Goal: Task Accomplishment & Management: Manage account settings

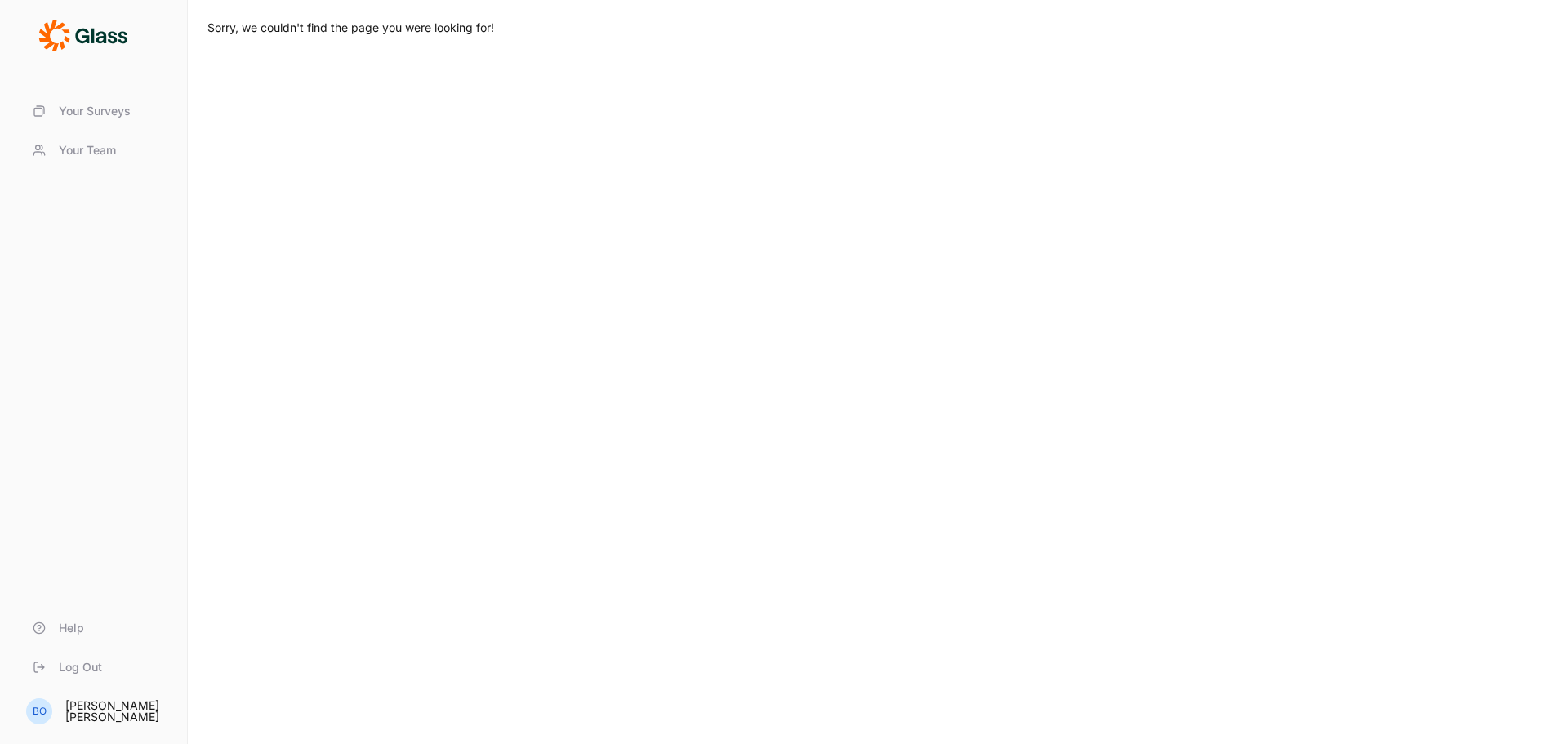
click at [100, 111] on span "Your Surveys" at bounding box center [94, 111] width 72 height 17
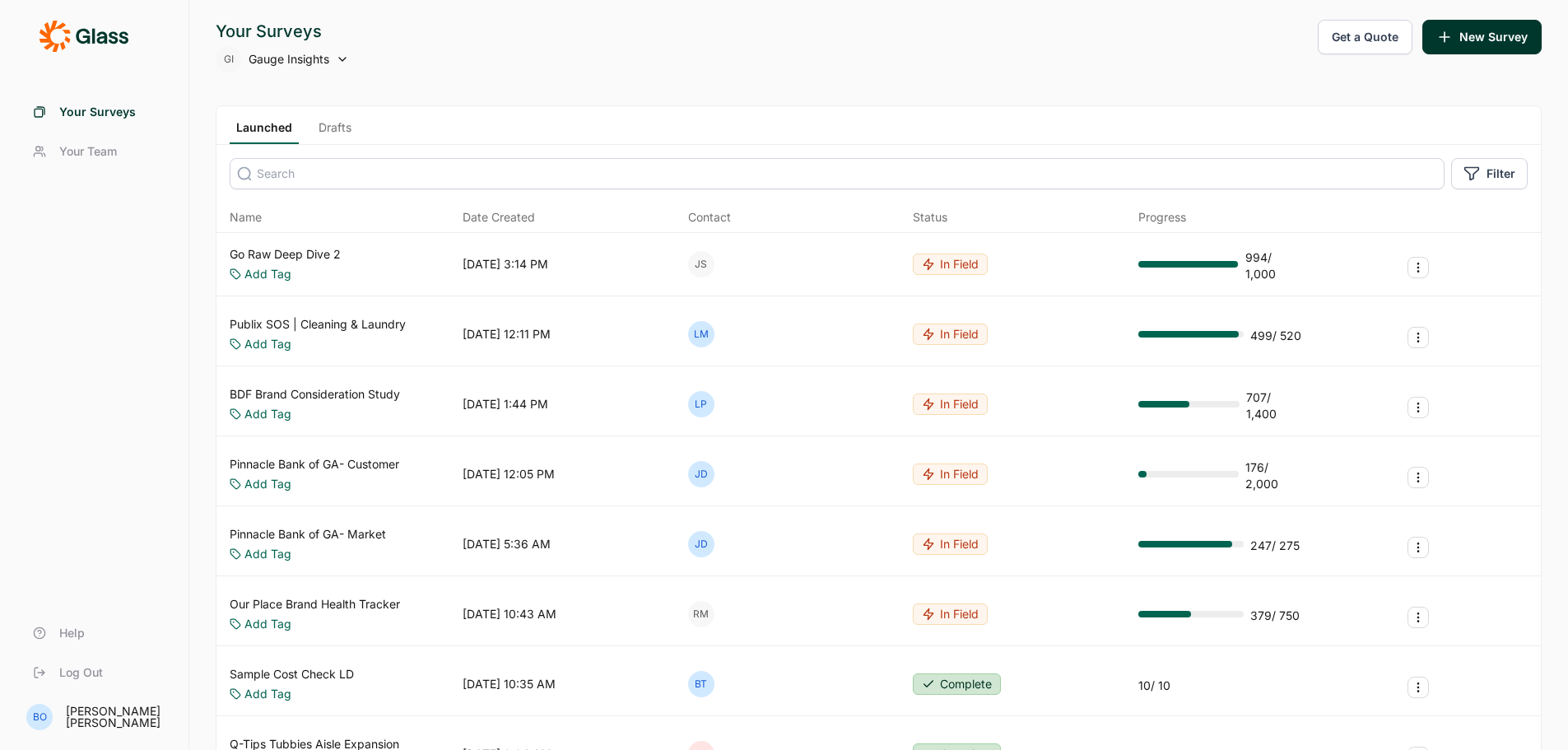
click at [90, 679] on span "Log Out" at bounding box center [81, 672] width 43 height 17
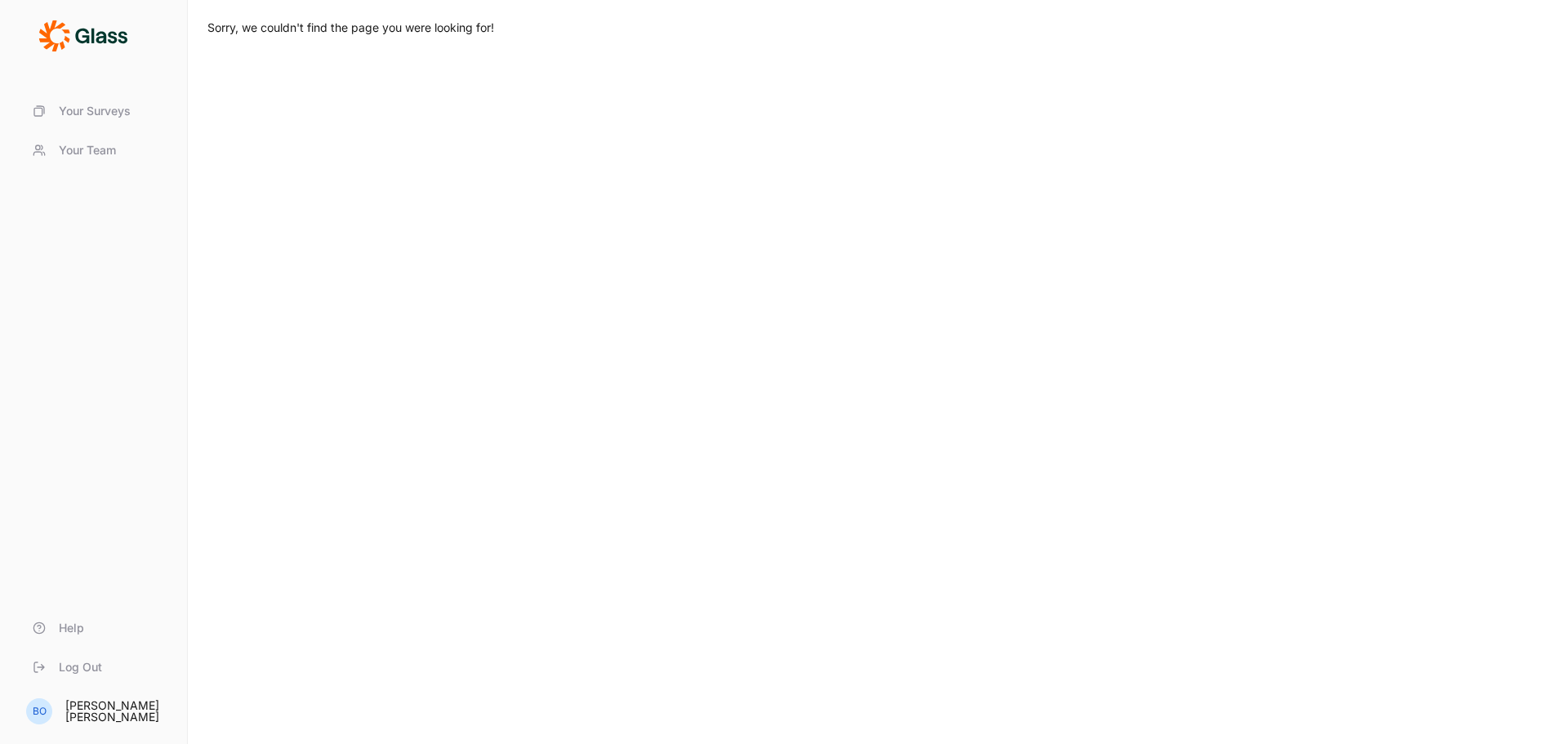
click at [75, 669] on span "Log Out" at bounding box center [80, 667] width 43 height 17
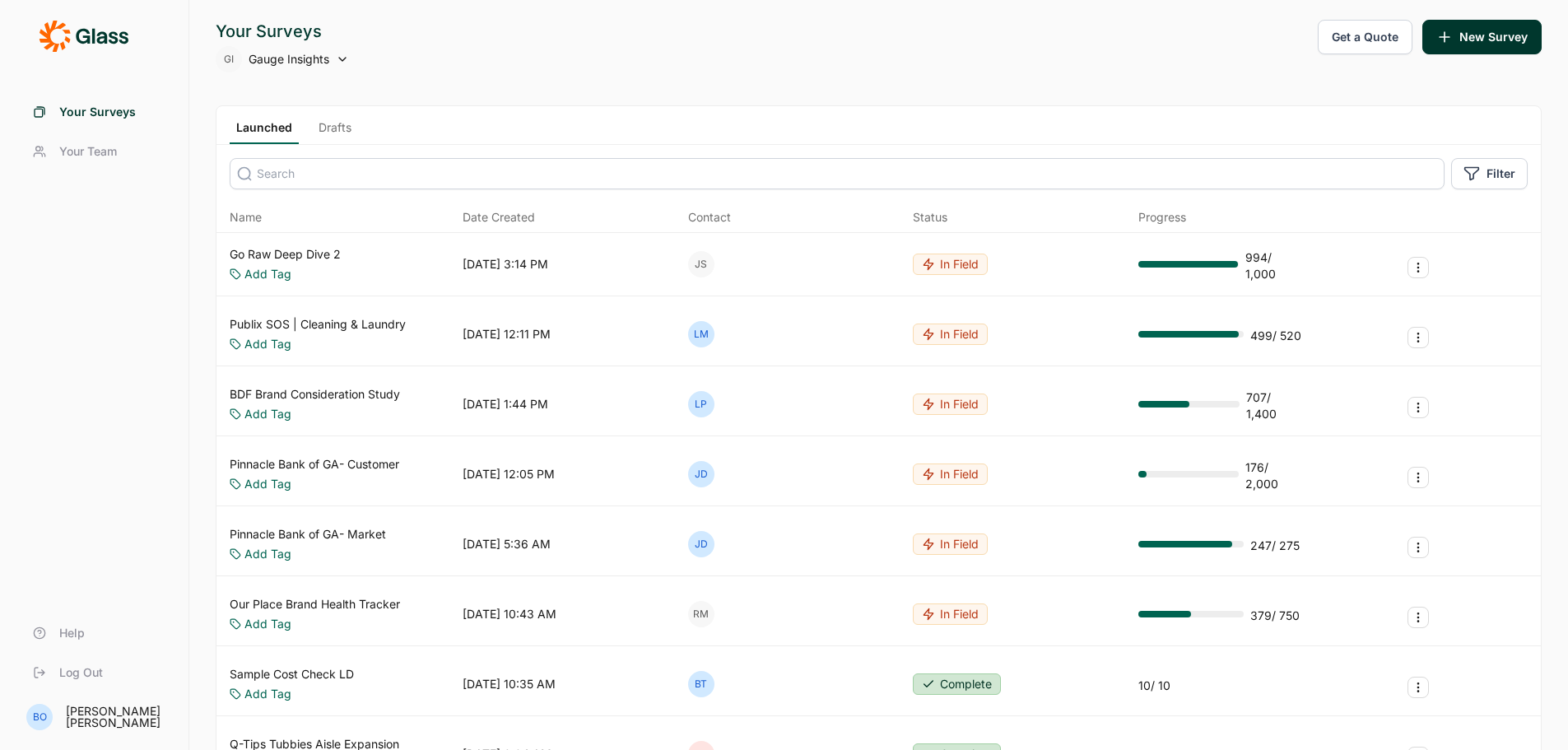
click at [67, 667] on span "Log Out" at bounding box center [81, 672] width 43 height 17
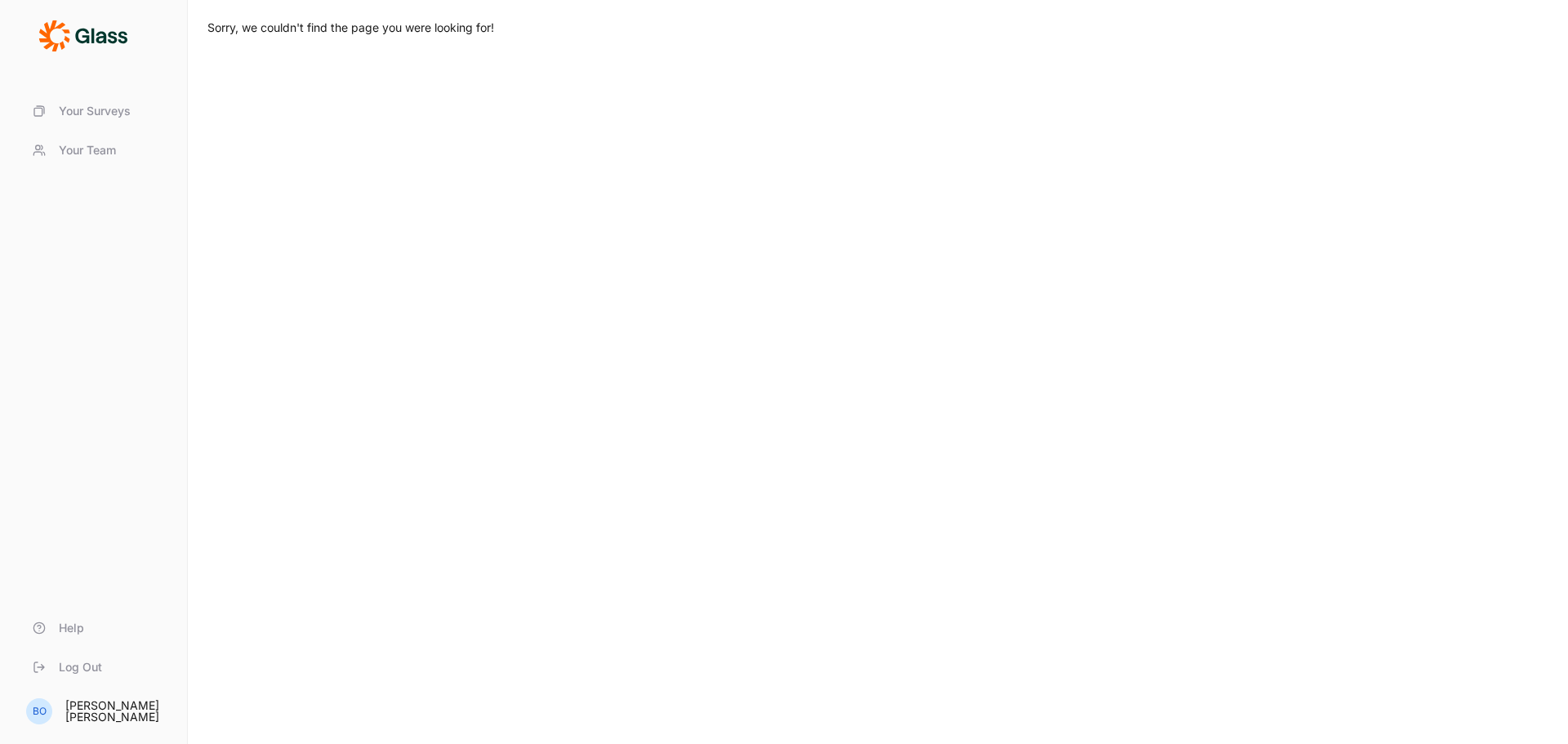
click at [95, 670] on span "Log Out" at bounding box center [80, 667] width 43 height 17
click at [90, 666] on span "Log Out" at bounding box center [80, 667] width 43 height 17
click at [88, 665] on span "Log Out" at bounding box center [80, 667] width 43 height 17
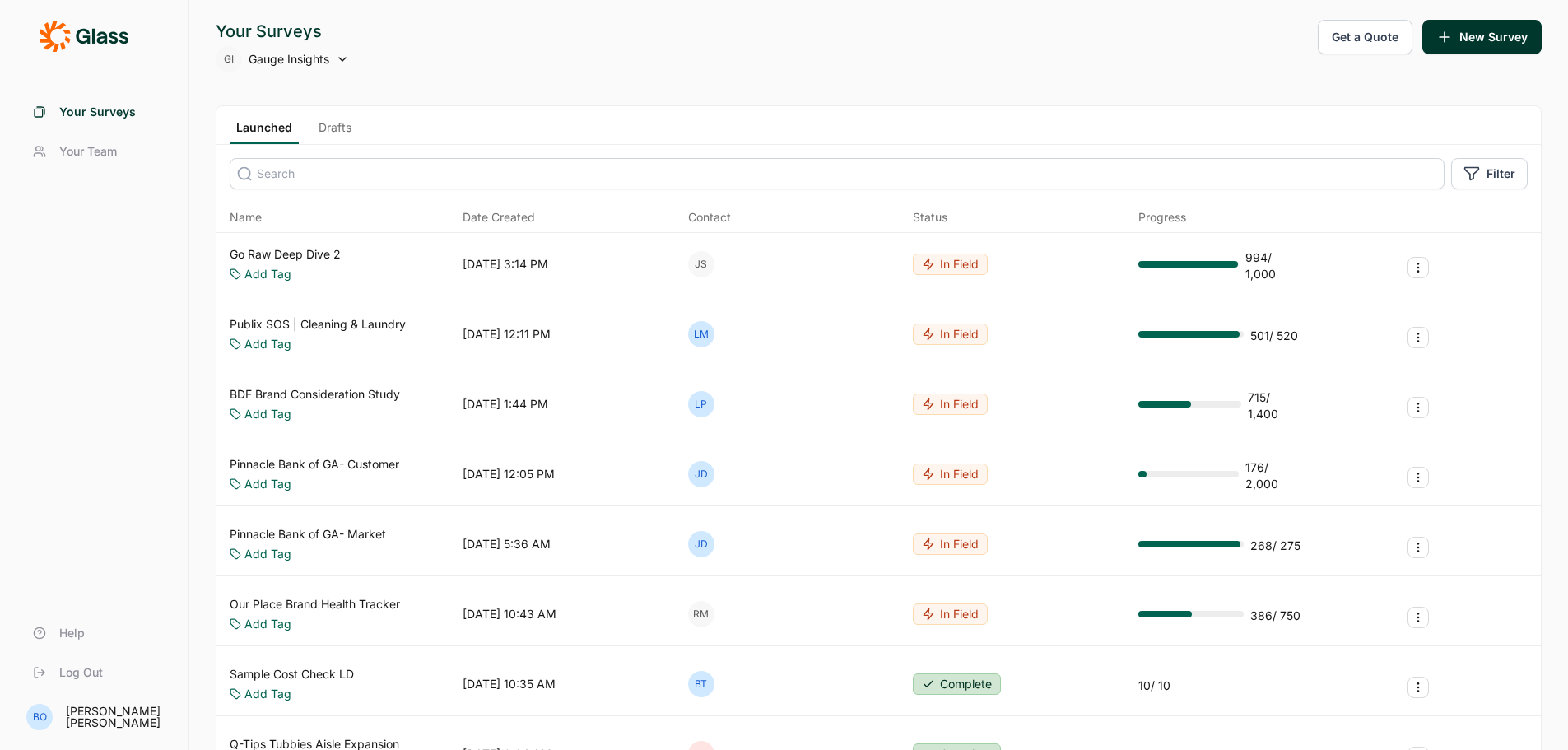
click at [84, 681] on link "Log Out" at bounding box center [94, 673] width 149 height 40
